Goal: Task Accomplishment & Management: Manage account settings

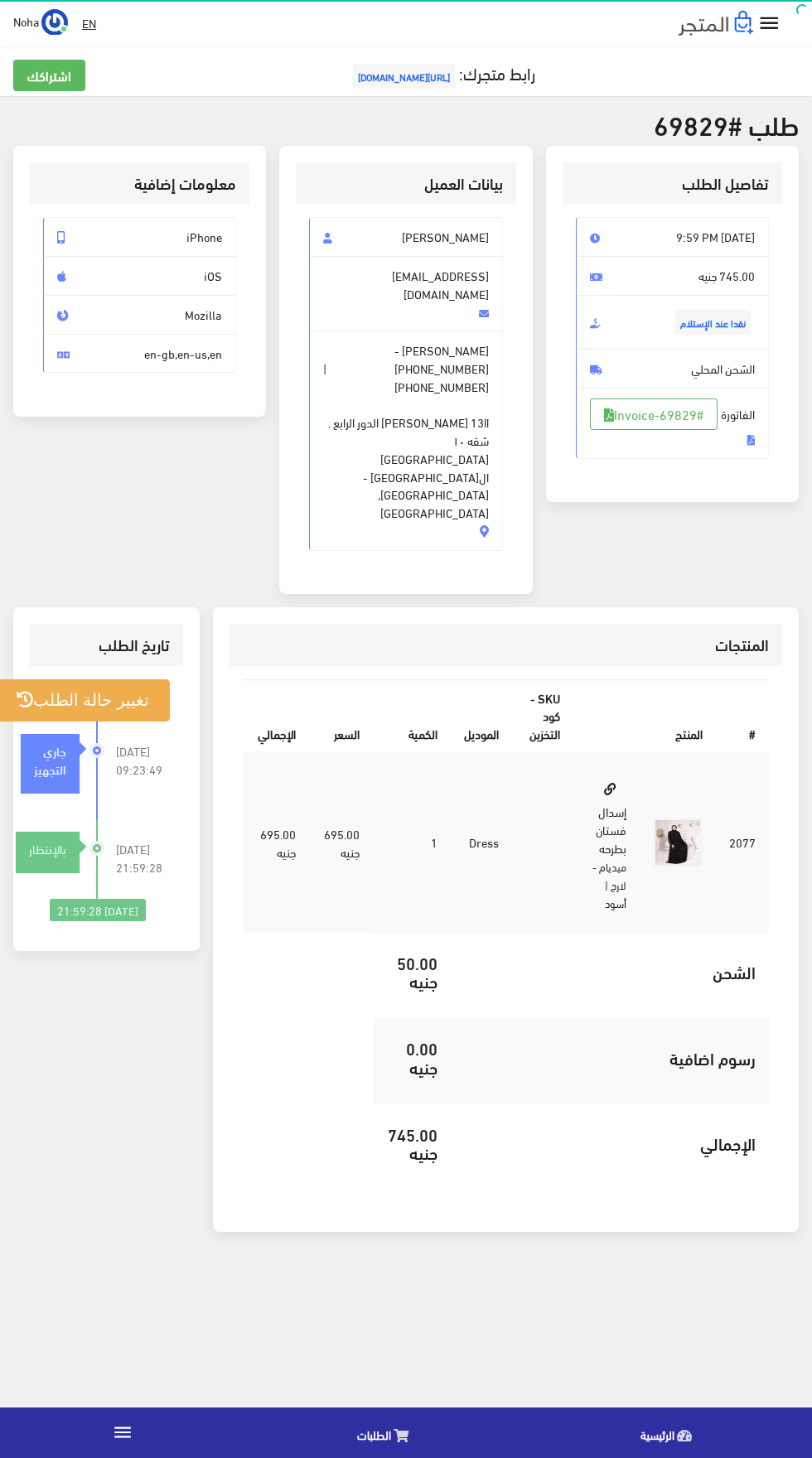
click at [418, 1423] on link "الطلبات" at bounding box center [386, 1433] width 283 height 42
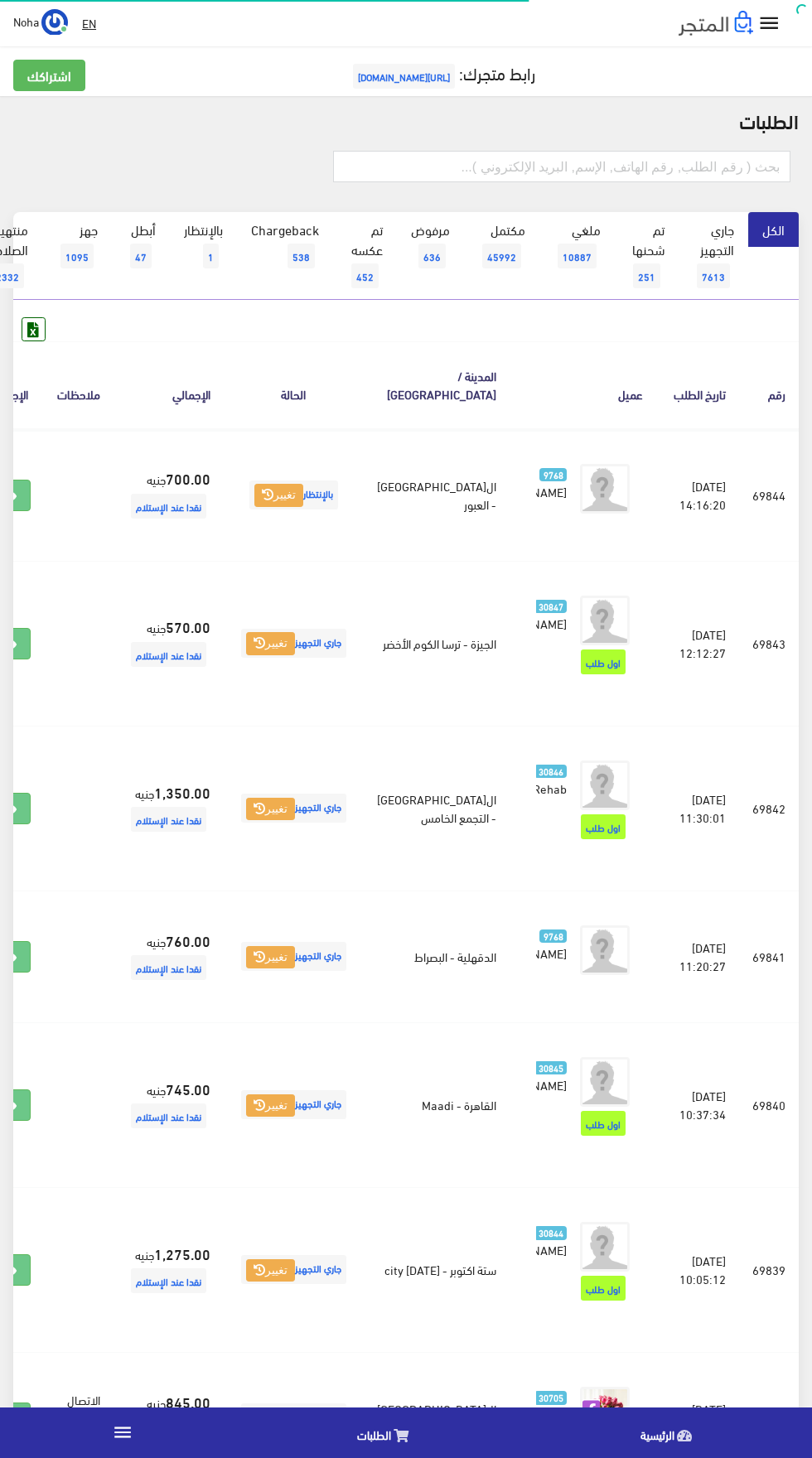
scroll to position [0, -43]
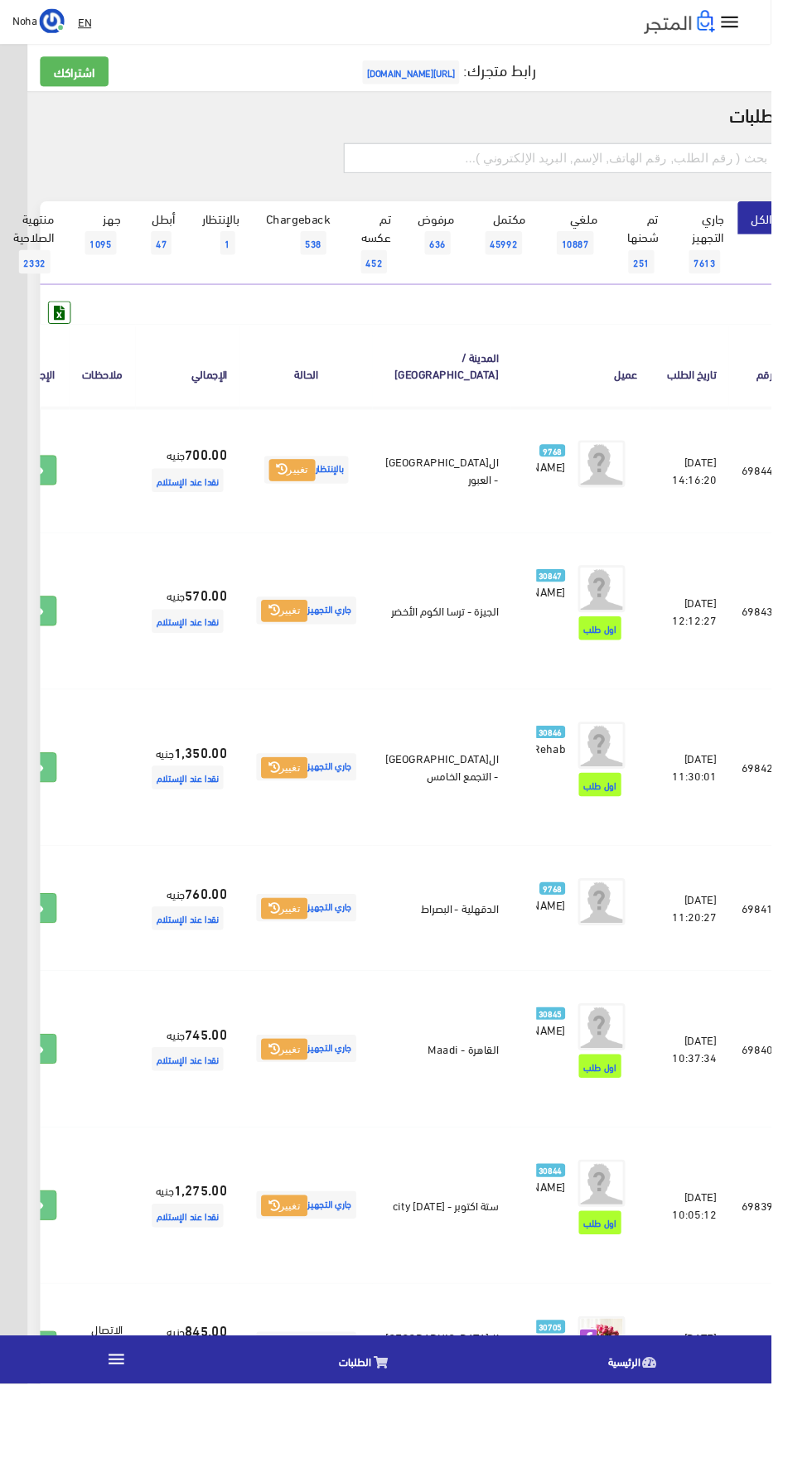
click at [500, 171] on input "text" at bounding box center [590, 166] width 457 height 32
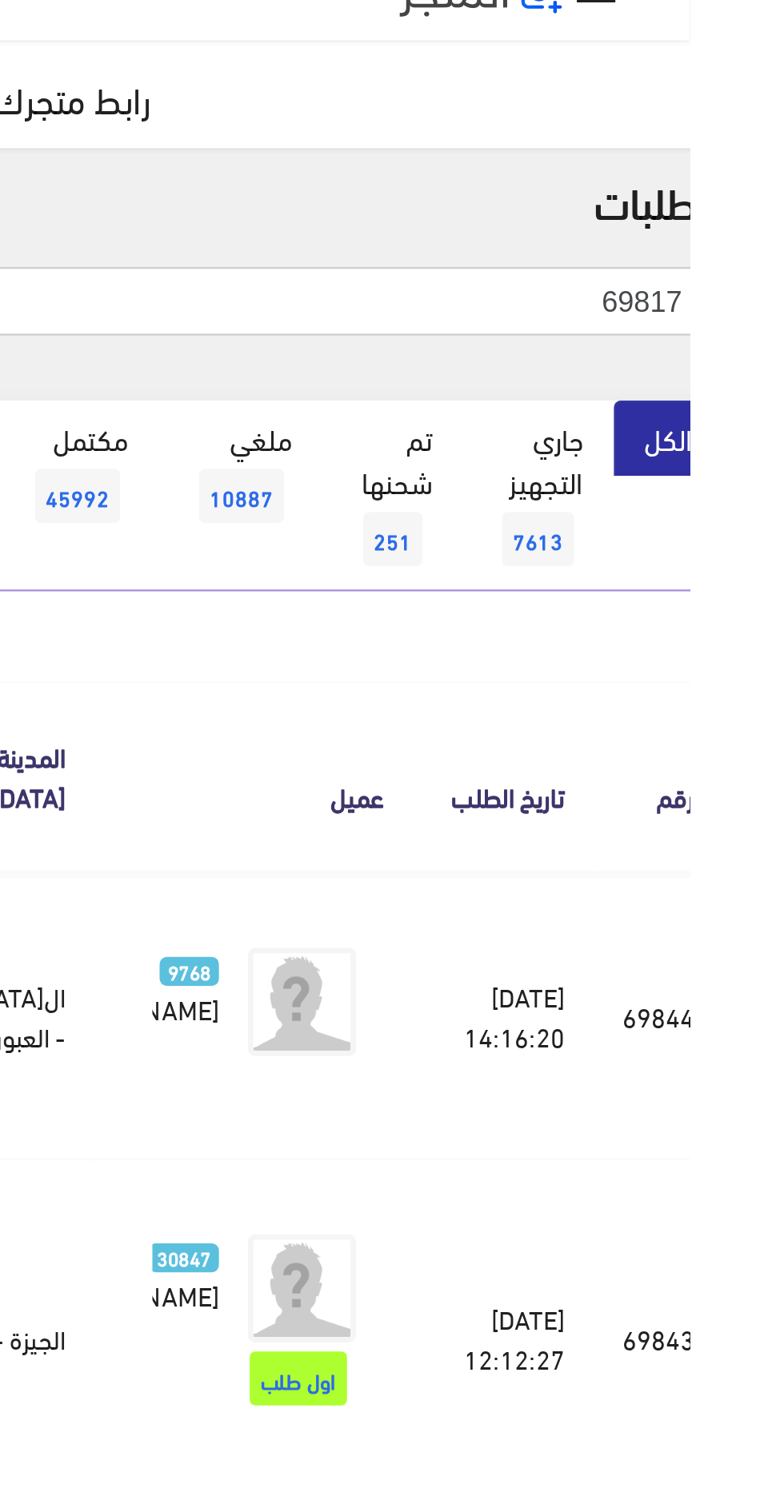
type input "69817"
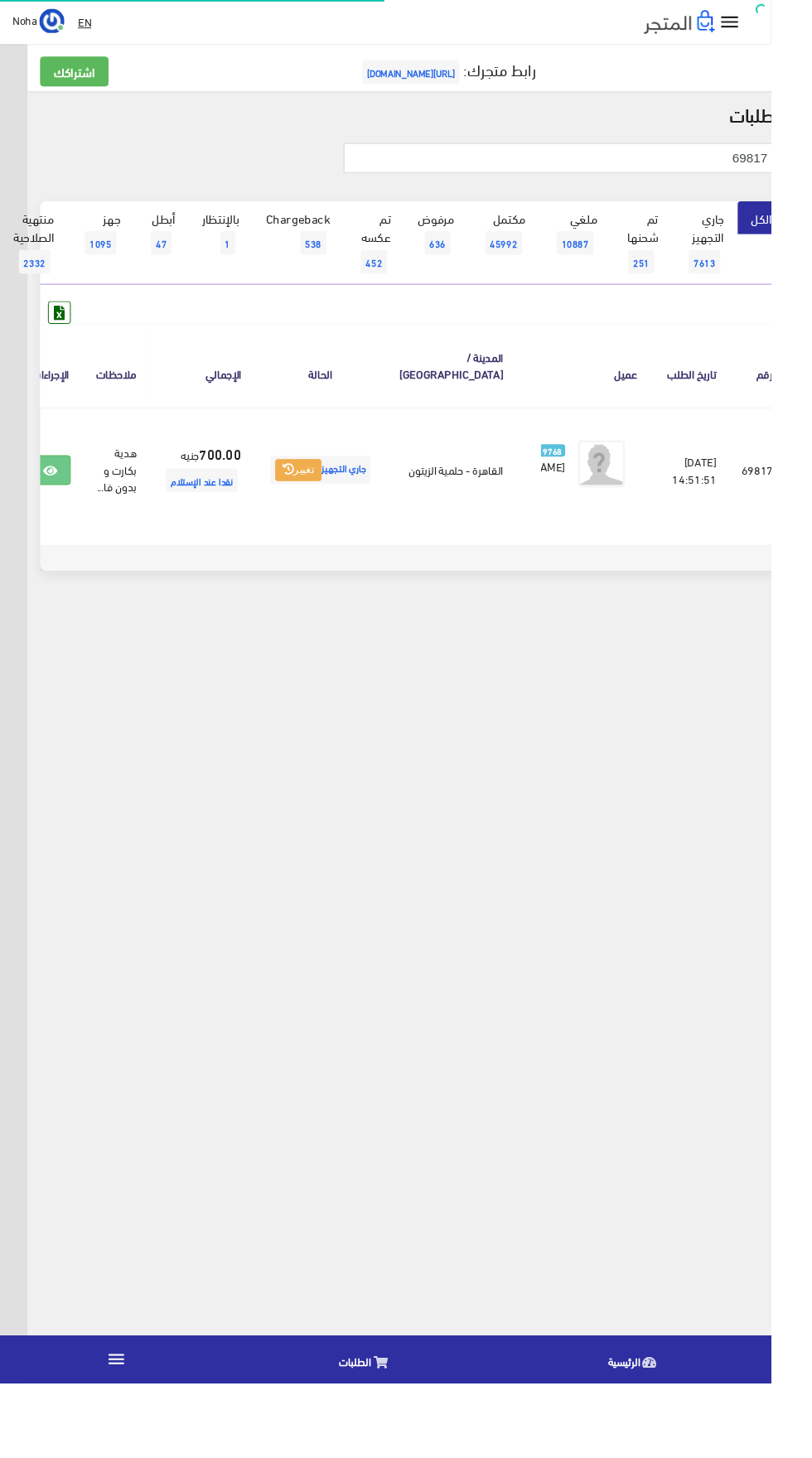
scroll to position [0, -43]
click at [60, 498] on icon at bounding box center [53, 496] width 15 height 14
click at [238, 252] on span "1" at bounding box center [239, 256] width 15 height 25
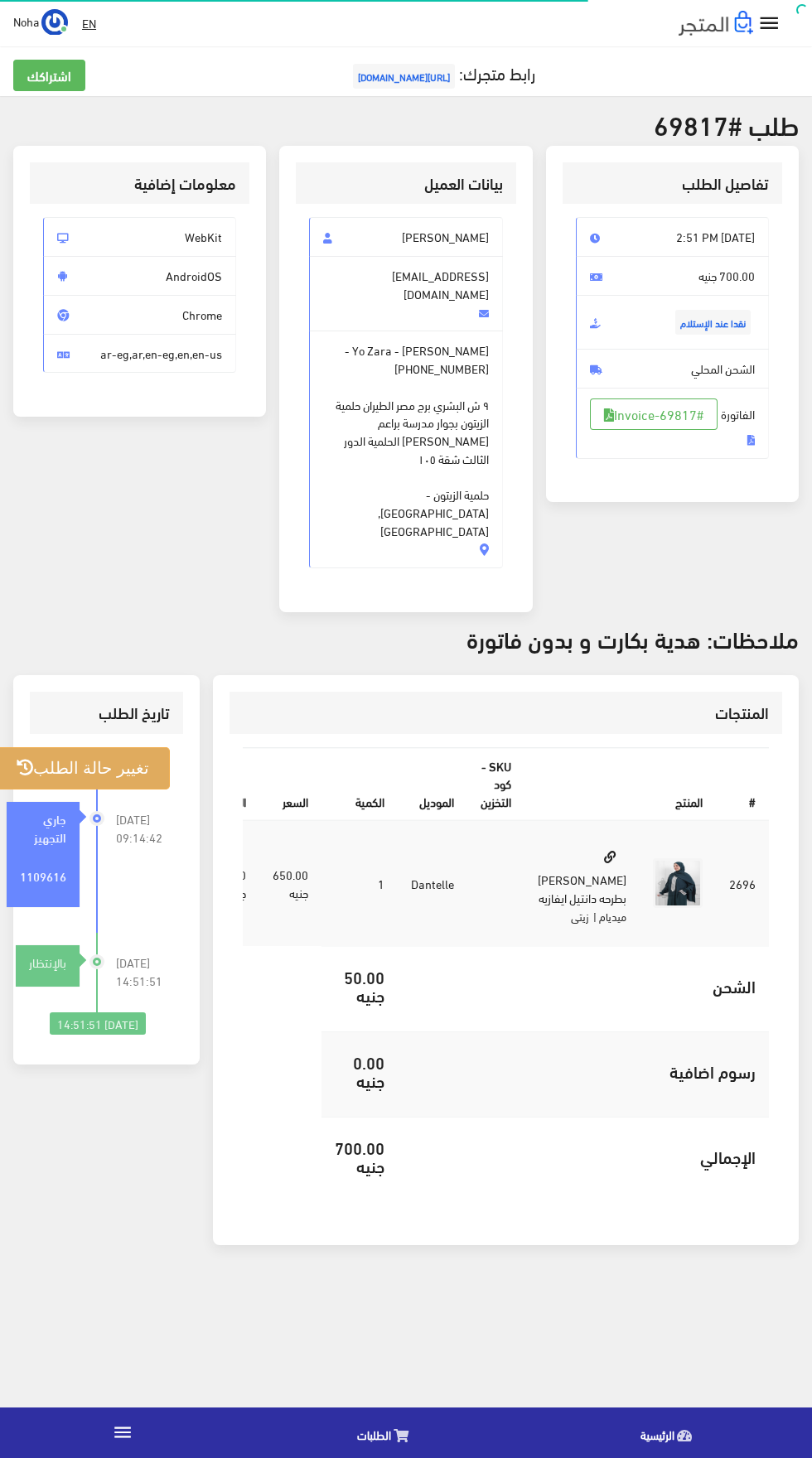
click at [71, 748] on button "تغيير حالة الطلب" at bounding box center [82, 769] width 174 height 42
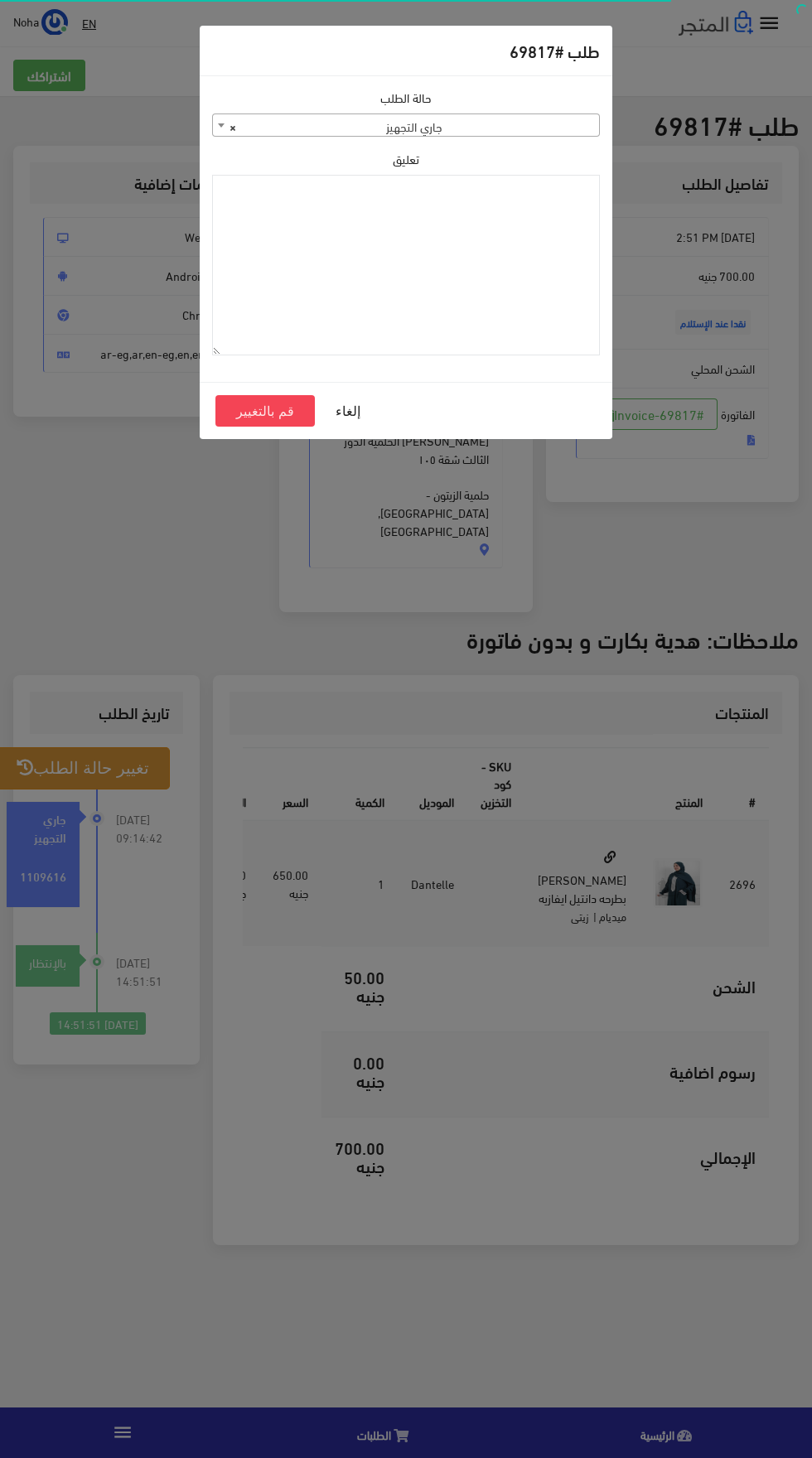
click at [330, 128] on span "× جاري التجهيز" at bounding box center [406, 126] width 386 height 24
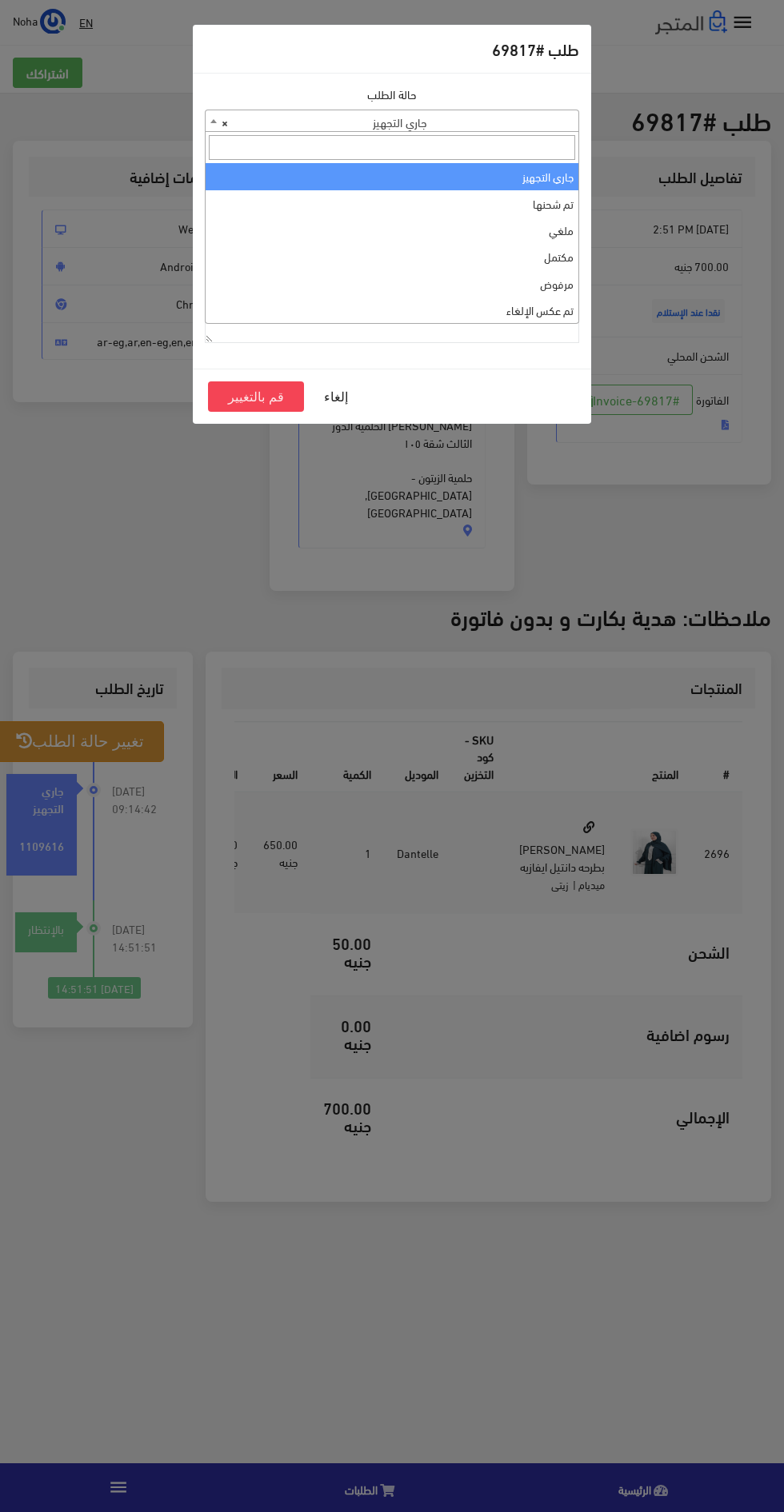
select select "4"
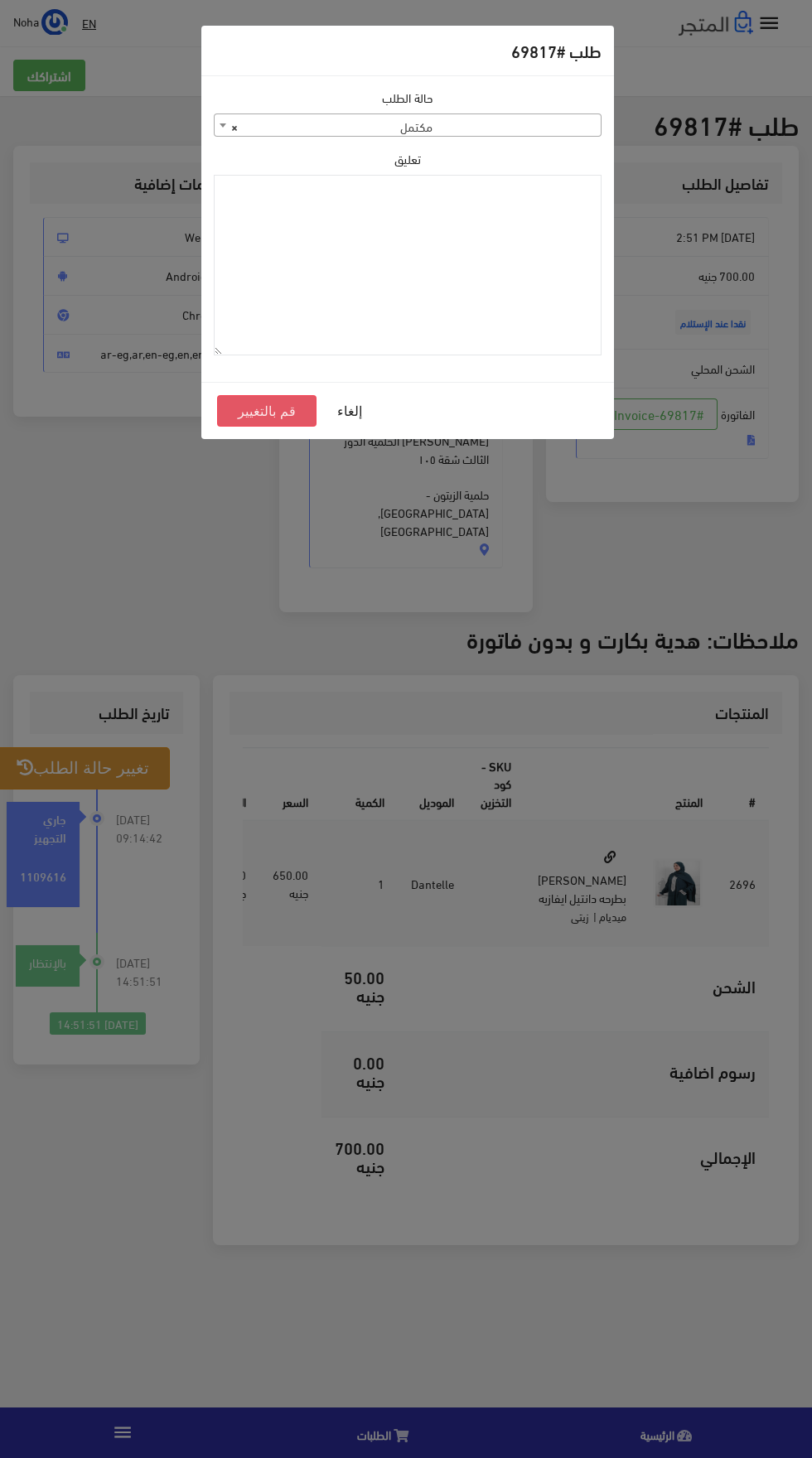
click at [255, 414] on button "قم بالتغيير" at bounding box center [266, 410] width 99 height 32
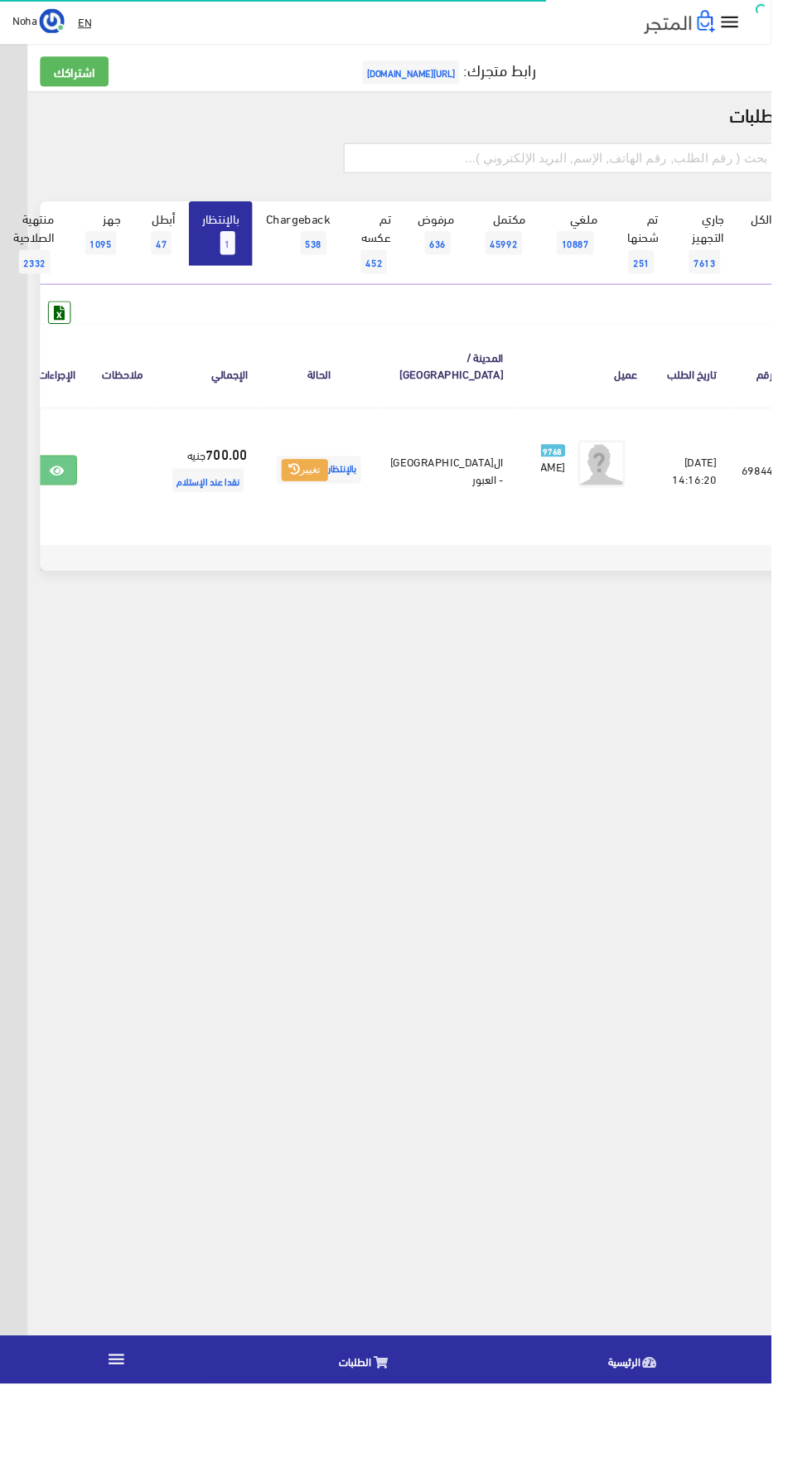
scroll to position [0, -43]
click at [67, 498] on icon at bounding box center [59, 496] width 15 height 14
